Goal: Transaction & Acquisition: Download file/media

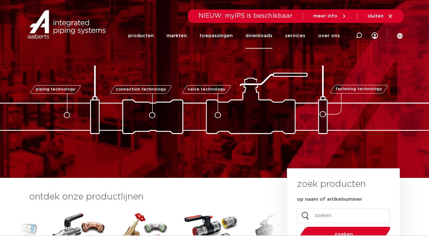
click at [268, 34] on link "downloads" at bounding box center [258, 36] width 27 height 26
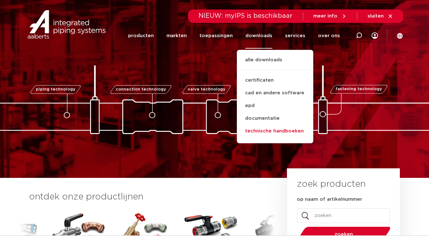
click at [268, 130] on link "technische handboeken" at bounding box center [275, 131] width 76 height 13
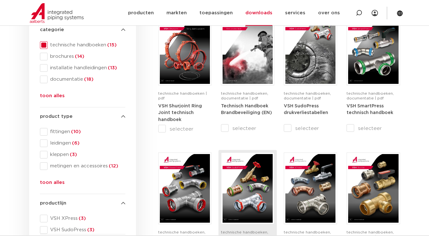
scroll to position [95, 0]
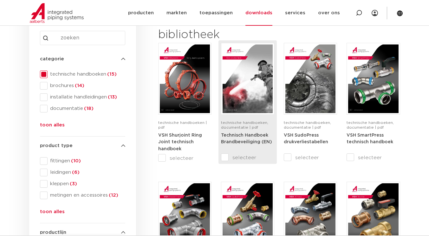
click at [248, 134] on strong "Technisch Handboek Brandbeveiliging (EN)" at bounding box center [246, 138] width 51 height 11
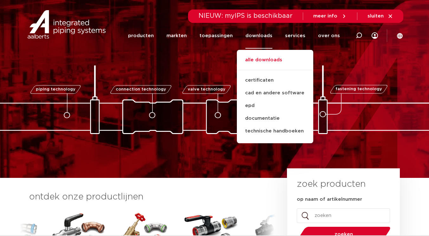
click at [268, 58] on link "alle downloads" at bounding box center [275, 63] width 76 height 14
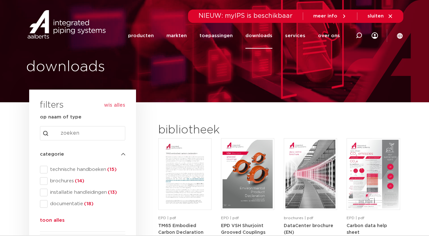
click at [269, 33] on link "downloads" at bounding box center [258, 36] width 27 height 26
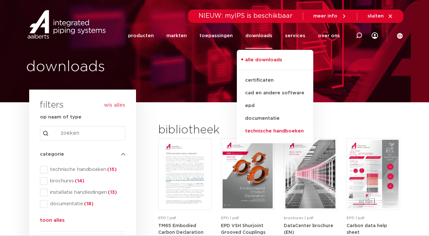
click at [268, 129] on link "technische handboeken" at bounding box center [275, 131] width 76 height 13
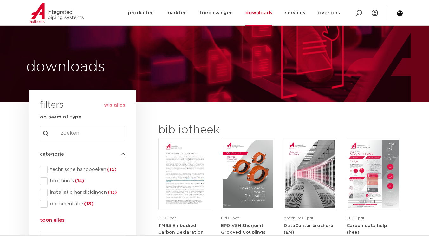
scroll to position [25, 0]
